Goal: Transaction & Acquisition: Purchase product/service

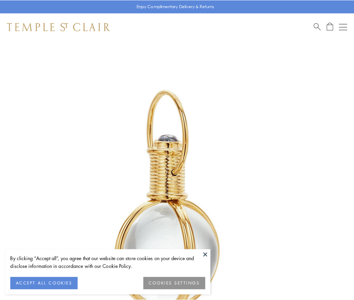
scroll to position [176, 0]
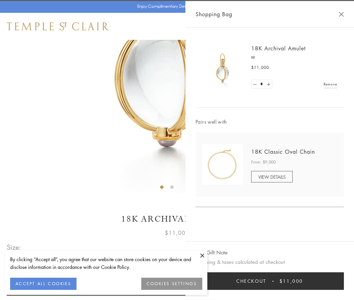
click at [270, 281] on button "Checkout $11,000" at bounding box center [270, 281] width 149 height 18
